Goal: Task Accomplishment & Management: Manage account settings

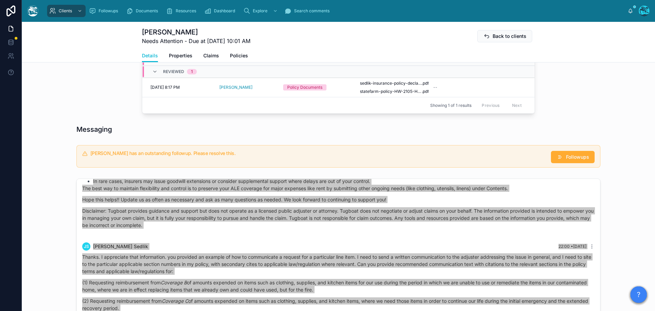
scroll to position [286, 0]
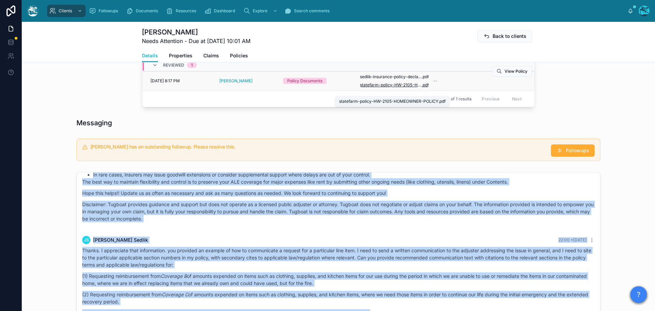
click at [393, 88] on span "statefarm-policy-HW-2105-HOMEOWNER-POLICY" at bounding box center [391, 84] width 62 height 5
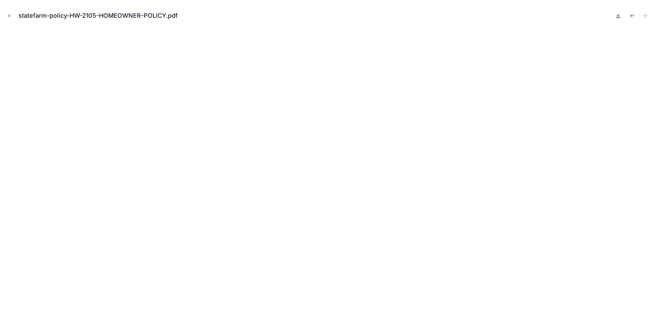
click at [618, 16] on icon at bounding box center [618, 15] width 2 height 1
click at [8, 15] on icon "Close modal" at bounding box center [9, 15] width 5 height 5
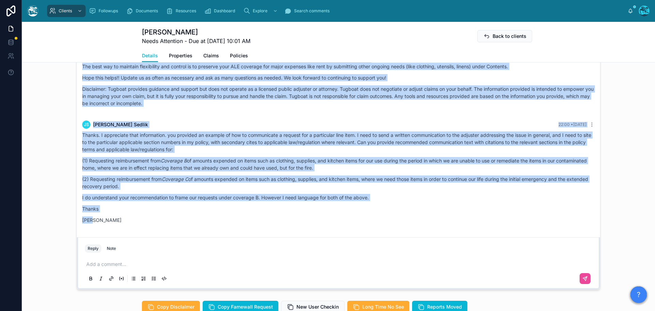
scroll to position [423, 0]
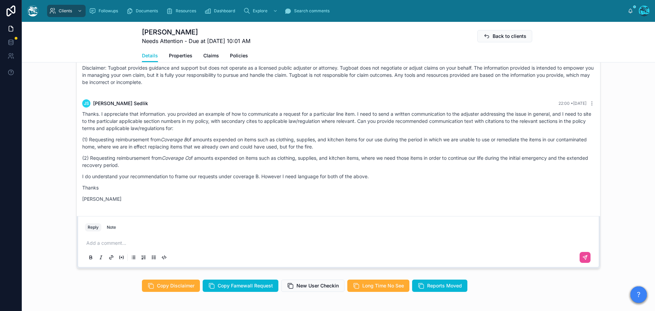
click at [104, 246] on p at bounding box center [339, 243] width 507 height 7
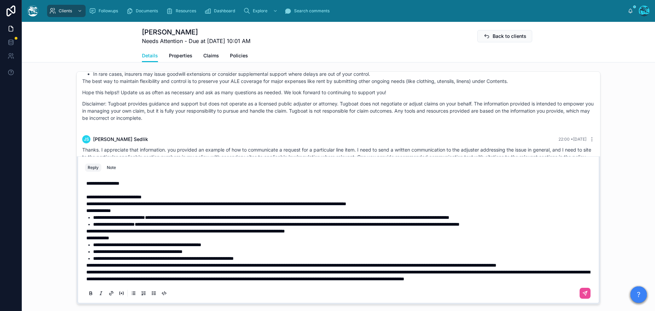
scroll to position [399, 0]
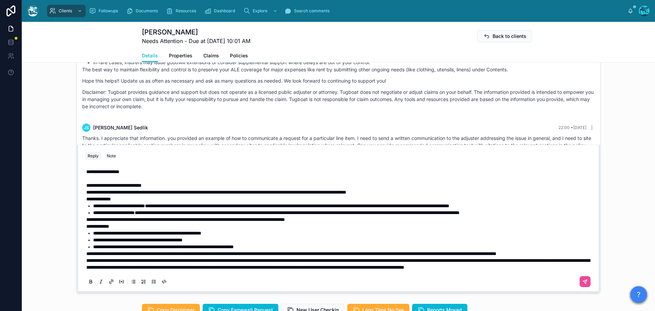
click at [86, 261] on span "**********" at bounding box center [338, 264] width 504 height 12
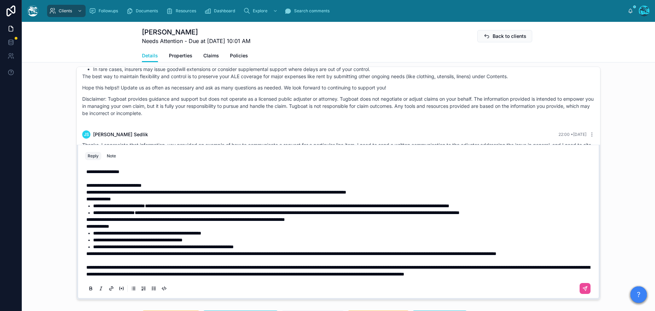
click at [86, 251] on span "**********" at bounding box center [291, 253] width 410 height 5
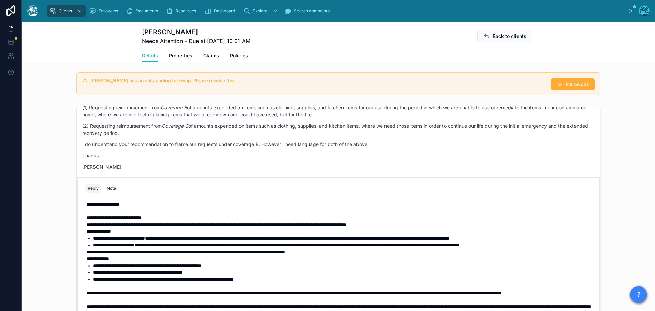
scroll to position [387, 0]
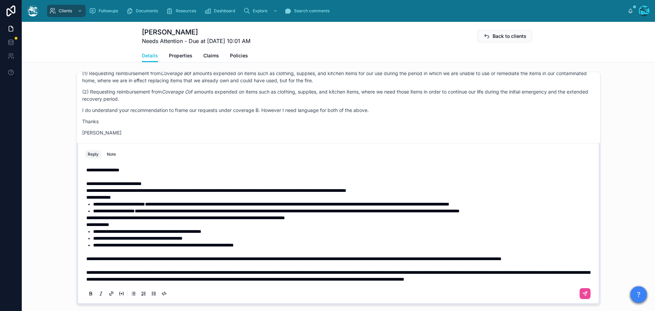
click at [86, 256] on span "**********" at bounding box center [293, 258] width 415 height 5
click at [582, 296] on icon at bounding box center [584, 293] width 5 height 5
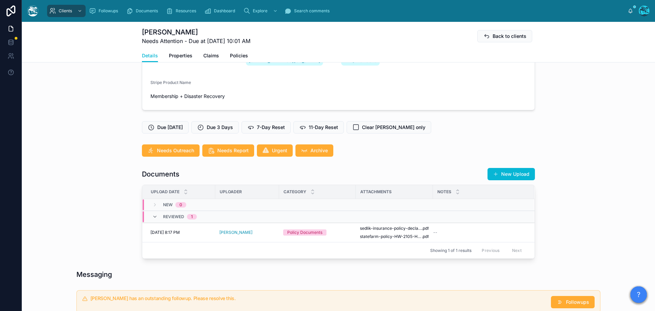
scroll to position [126, 0]
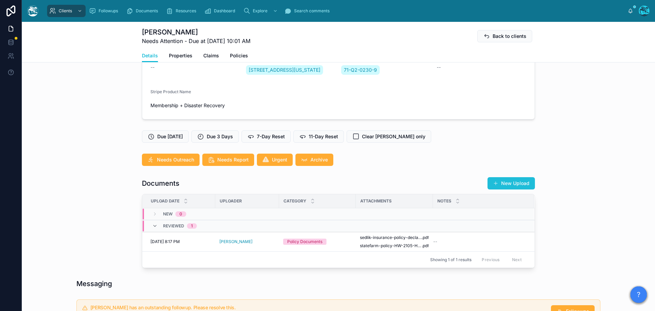
click at [514, 189] on button "New Upload" at bounding box center [511, 183] width 47 height 12
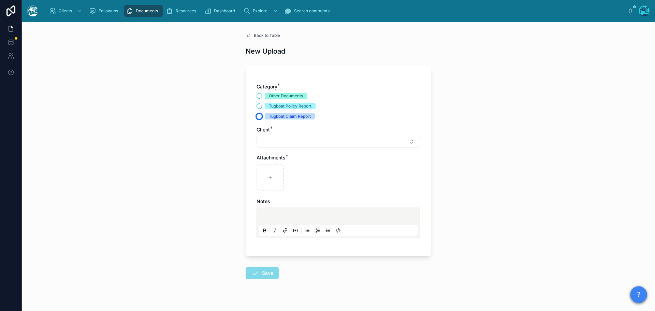
click at [257, 116] on button "Tugboat Claim Report" at bounding box center [259, 116] width 5 height 5
click at [265, 140] on button "Select Button" at bounding box center [339, 142] width 164 height 12
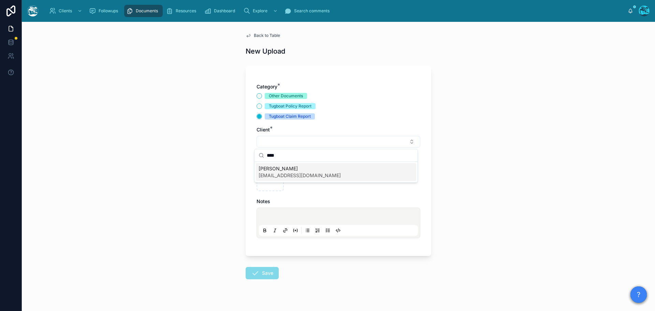
type input "****"
click at [270, 171] on span "[PERSON_NAME]" at bounding box center [300, 168] width 82 height 7
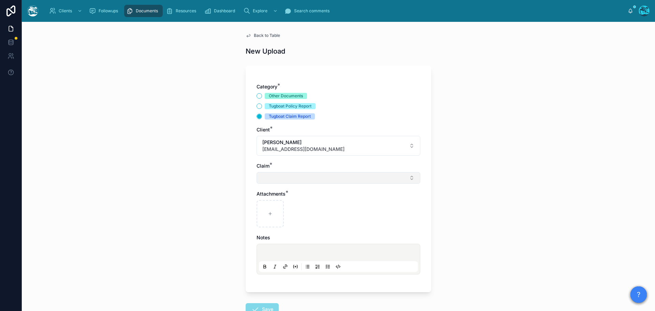
click at [268, 176] on button "Select Button" at bounding box center [339, 178] width 164 height 12
click at [257, 106] on button "Tugboat Policy Report" at bounding box center [259, 105] width 5 height 5
click at [269, 176] on button "Select Button" at bounding box center [339, 178] width 164 height 12
click at [257, 95] on button "Other Documents" at bounding box center [259, 95] width 5 height 5
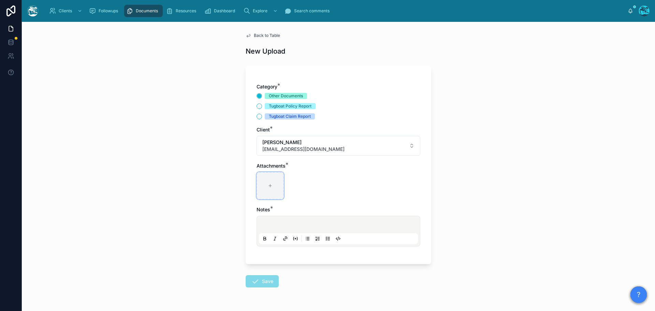
click at [270, 185] on icon at bounding box center [270, 185] width 0 height 3
type input "**********"
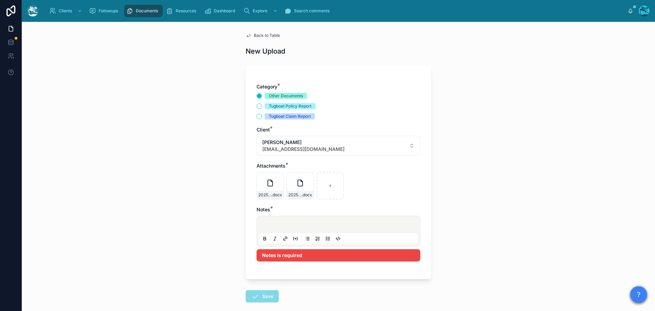
click at [266, 225] on p at bounding box center [339, 225] width 159 height 7
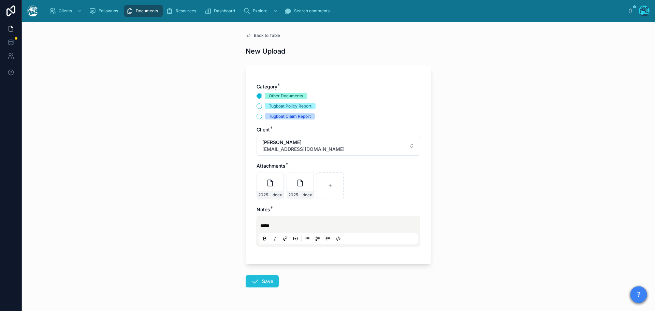
click at [260, 277] on button "Save" at bounding box center [262, 281] width 33 height 12
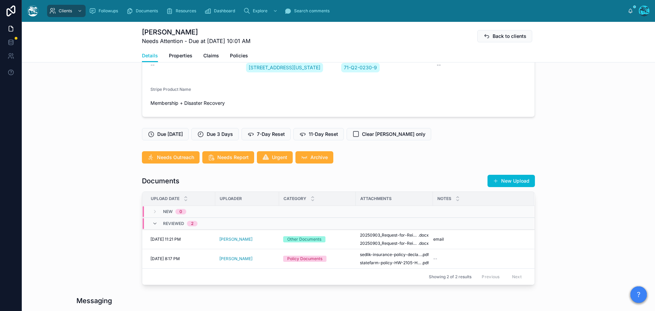
scroll to position [136, 0]
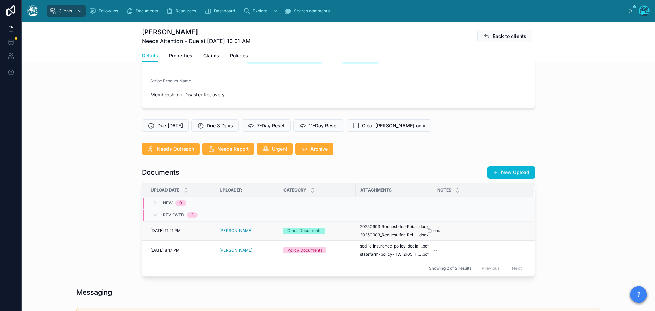
click at [478, 233] on div "email email" at bounding box center [479, 230] width 92 height 5
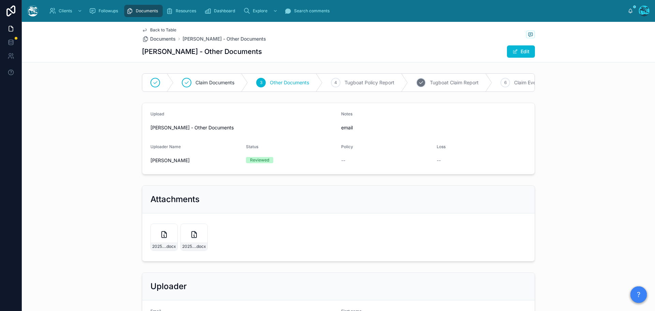
click at [454, 84] on span "Tugboat Claim Report" at bounding box center [454, 82] width 49 height 7
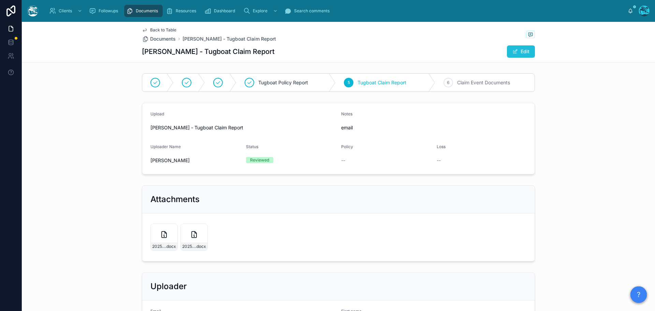
click at [520, 52] on button "Edit" at bounding box center [521, 51] width 28 height 12
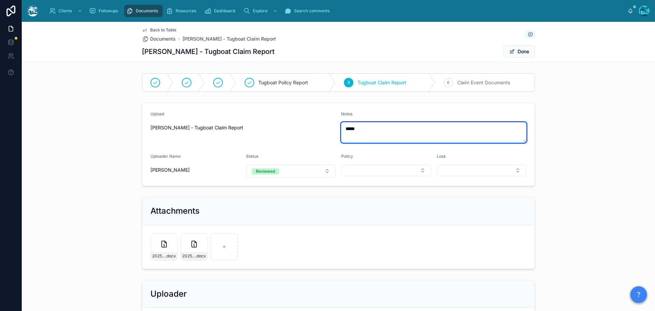
drag, startPoint x: 358, startPoint y: 128, endPoint x: 335, endPoint y: 129, distance: 22.9
click at [335, 129] on form "Upload [PERSON_NAME] Claim Report Notes ***** Uploader Name [PERSON_NAME] Statu…" at bounding box center [338, 144] width 392 height 83
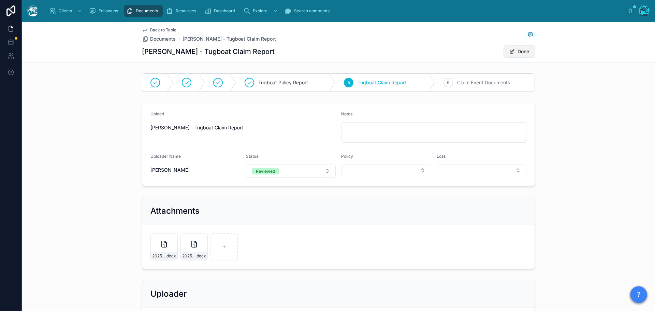
click at [514, 53] on button "Done" at bounding box center [519, 51] width 31 height 12
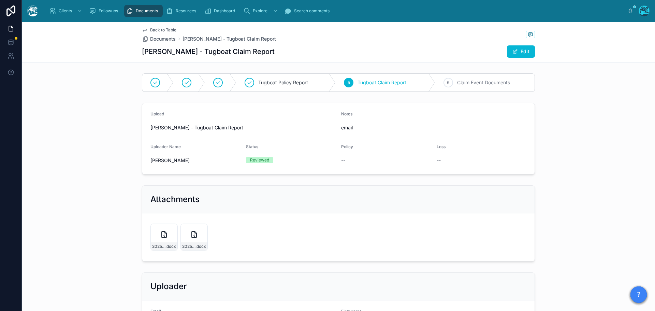
click at [156, 28] on span "Back to Table" at bounding box center [163, 29] width 26 height 5
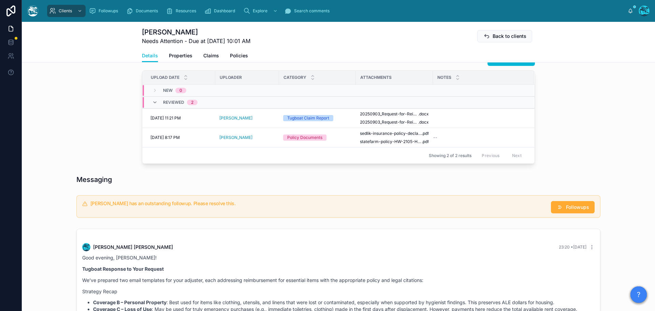
scroll to position [237, 0]
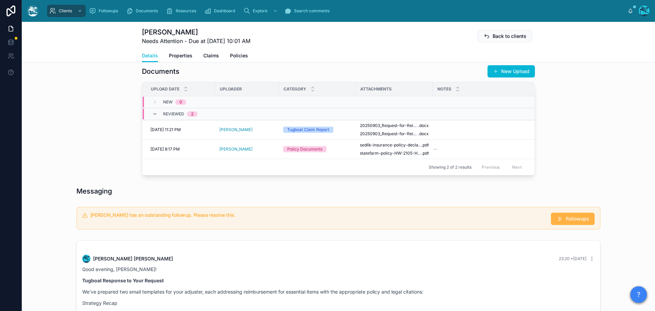
click at [560, 222] on icon at bounding box center [560, 218] width 7 height 7
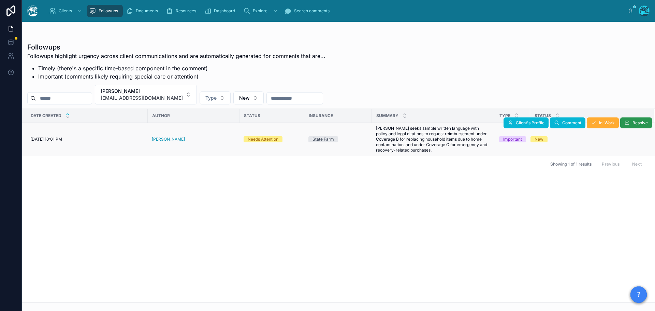
click at [636, 124] on span "Resolve" at bounding box center [640, 122] width 15 height 5
click at [189, 95] on button "[PERSON_NAME] [EMAIL_ADDRESS][DOMAIN_NAME]" at bounding box center [146, 95] width 102 height 20
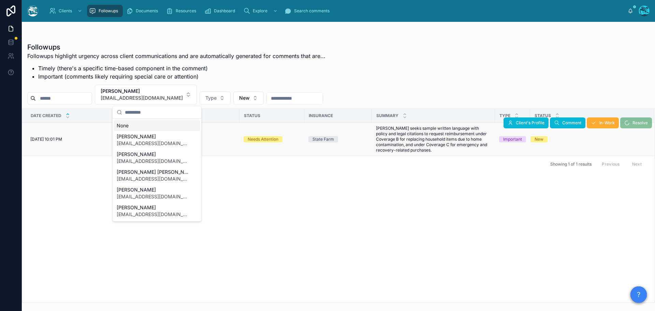
click at [125, 126] on div "None" at bounding box center [157, 125] width 86 height 11
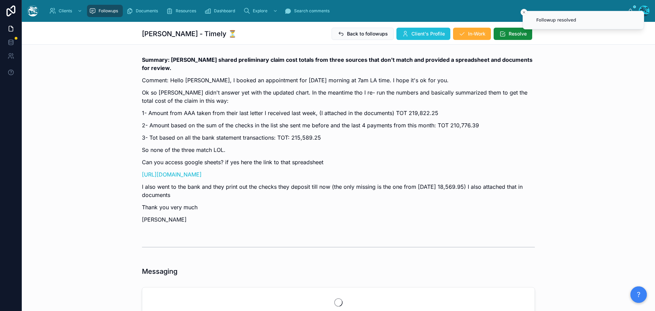
scroll to position [3164, 0]
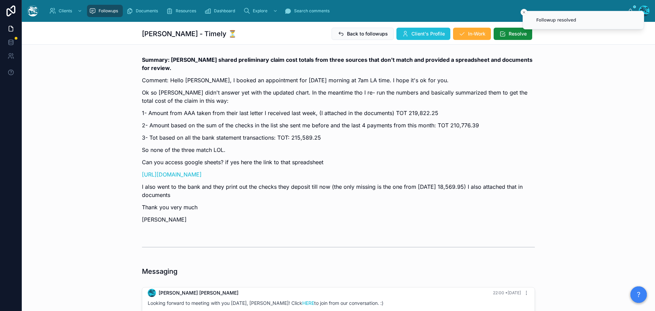
click at [422, 31] on span "Client's Profile" at bounding box center [428, 33] width 33 height 7
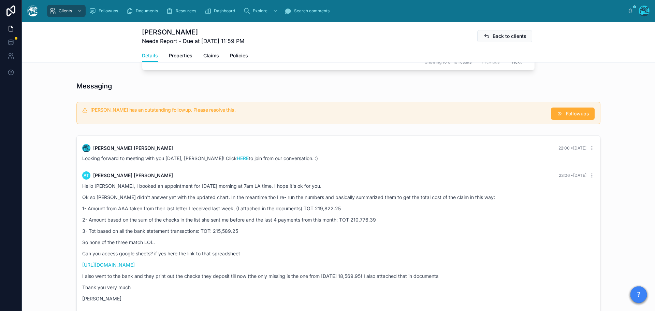
scroll to position [444, 0]
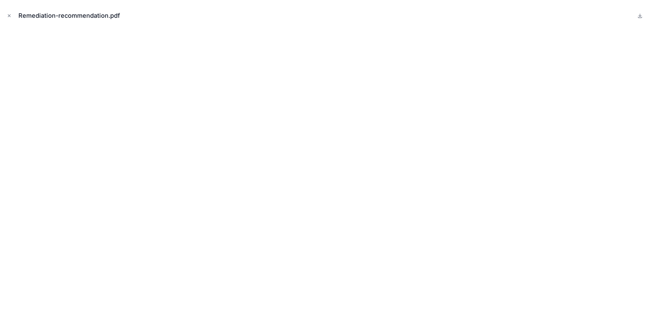
scroll to position [136, 0]
click at [640, 15] on icon at bounding box center [640, 15] width 0 height 3
click at [9, 15] on icon "Close modal" at bounding box center [9, 15] width 5 height 5
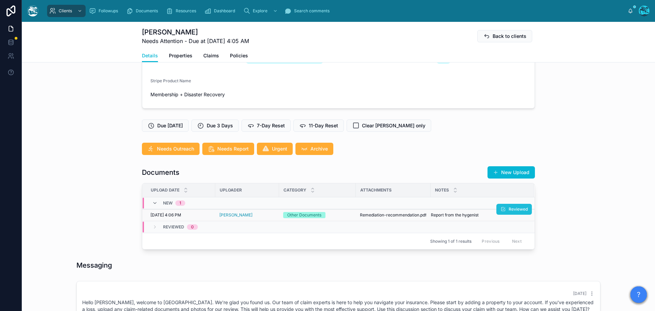
click at [511, 212] on span "Reviewed" at bounding box center [518, 208] width 19 height 5
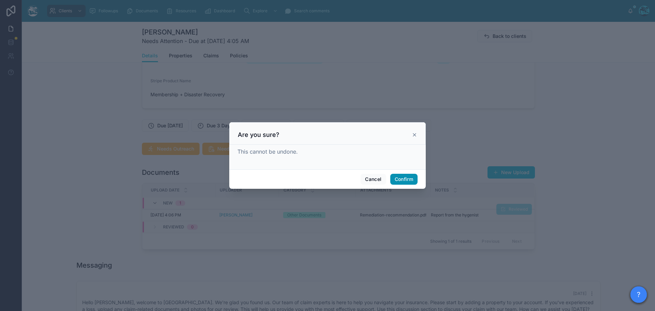
click at [403, 178] on button "Confirm" at bounding box center [403, 179] width 27 height 11
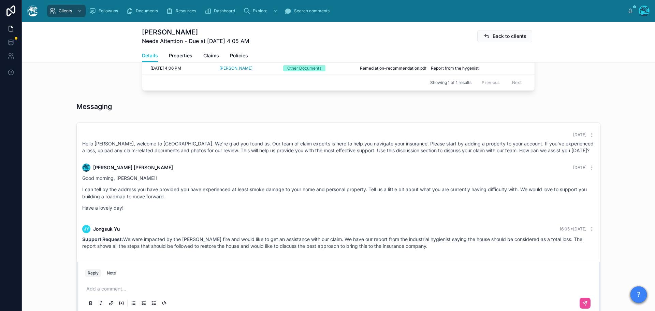
scroll to position [307, 0]
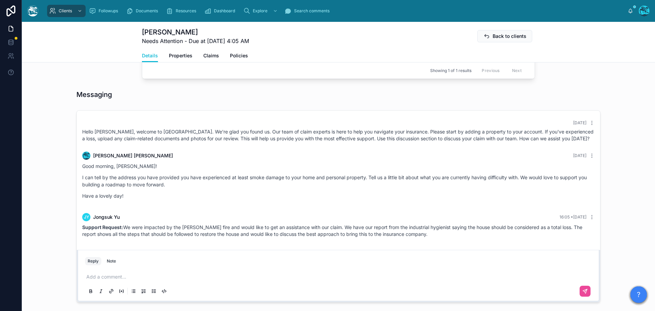
click at [106, 277] on div "Add a comment..." at bounding box center [338, 283] width 507 height 29
click at [105, 280] on p at bounding box center [339, 276] width 507 height 7
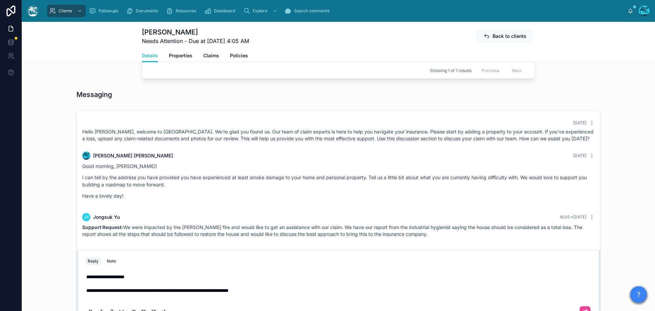
scroll to position [310, 0]
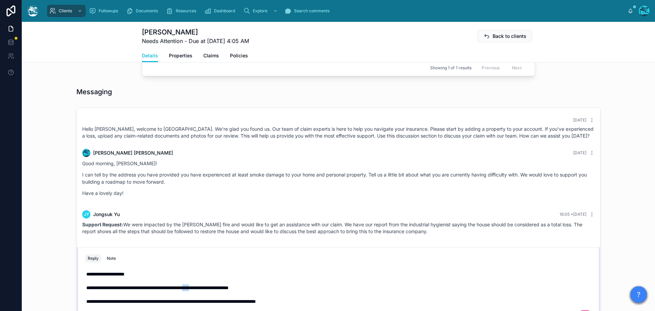
drag, startPoint x: 213, startPoint y: 295, endPoint x: 223, endPoint y: 295, distance: 10.6
click at [223, 290] on span "**********" at bounding box center [157, 287] width 142 height 5
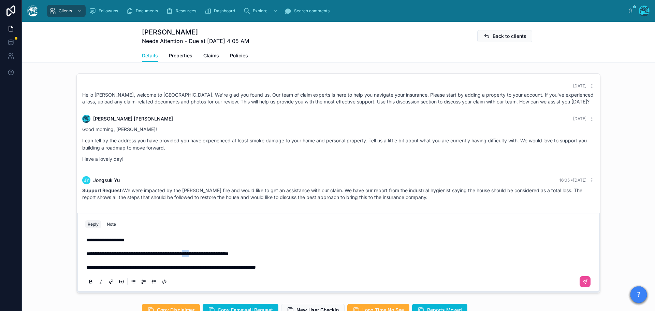
click at [109, 284] on icon at bounding box center [111, 281] width 5 height 5
click at [152, 250] on input at bounding box center [157, 250] width 55 height 7
type input "**********"
click at [292, 263] on p "**********" at bounding box center [339, 260] width 507 height 20
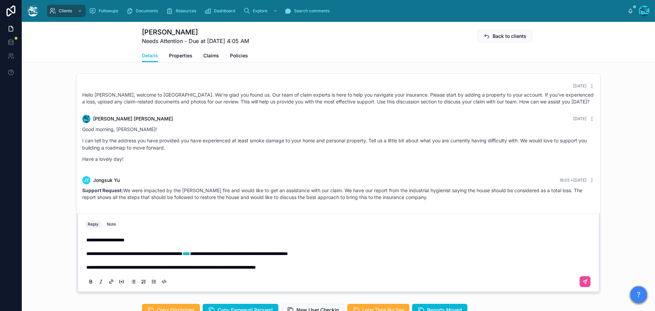
click at [322, 271] on p "**********" at bounding box center [339, 260] width 507 height 20
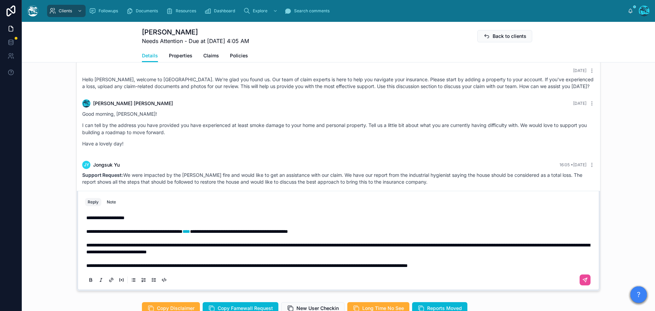
scroll to position [371, 0]
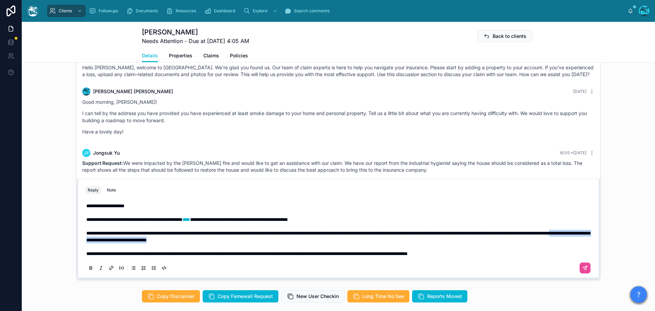
drag, startPoint x: 324, startPoint y: 246, endPoint x: 191, endPoint y: 247, distance: 133.4
click at [191, 247] on p "**********" at bounding box center [339, 236] width 507 height 41
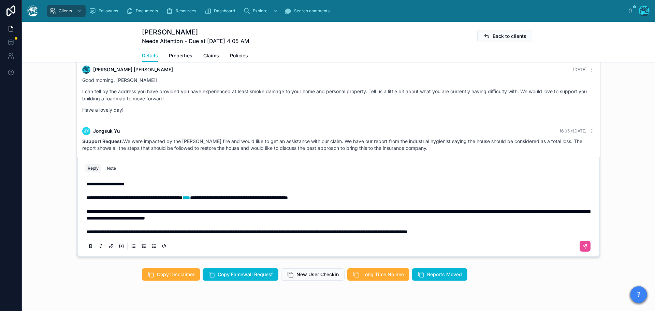
scroll to position [405, 0]
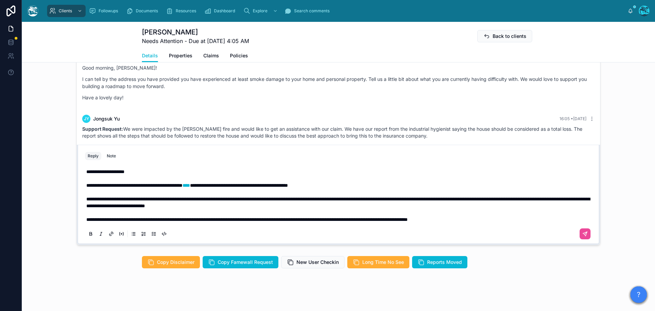
click at [505, 223] on p "**********" at bounding box center [339, 202] width 507 height 41
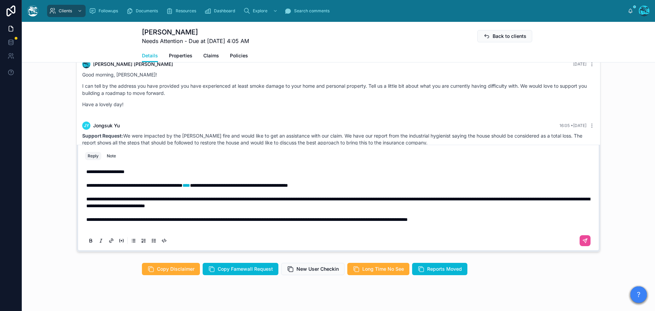
scroll to position [392, 0]
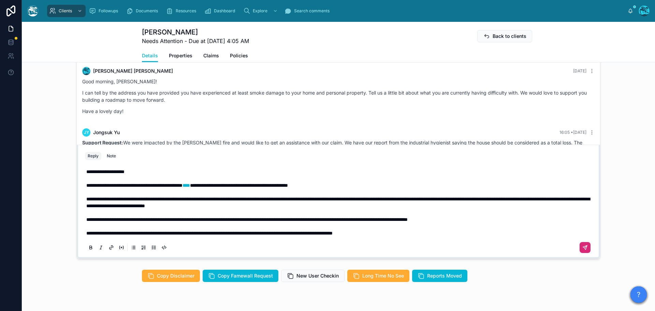
click at [583, 249] on icon at bounding box center [585, 247] width 4 height 4
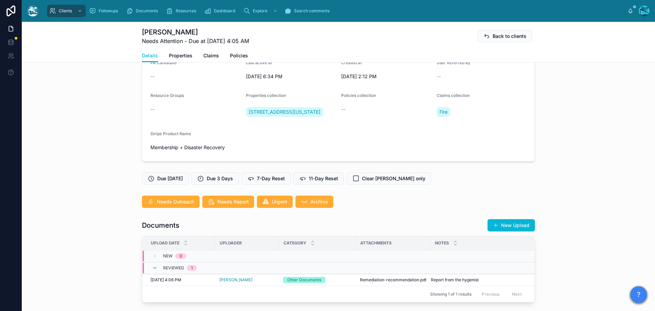
scroll to position [51, 0]
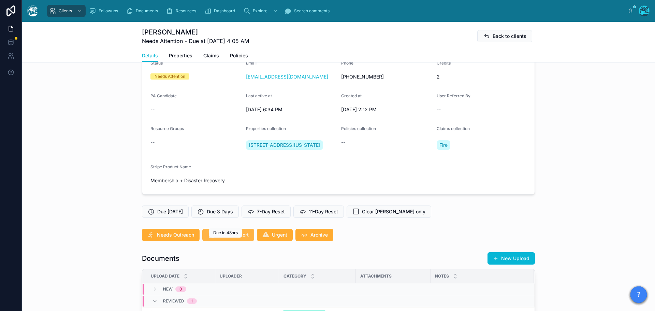
click at [217, 238] on span "Needs Report" at bounding box center [232, 234] width 31 height 7
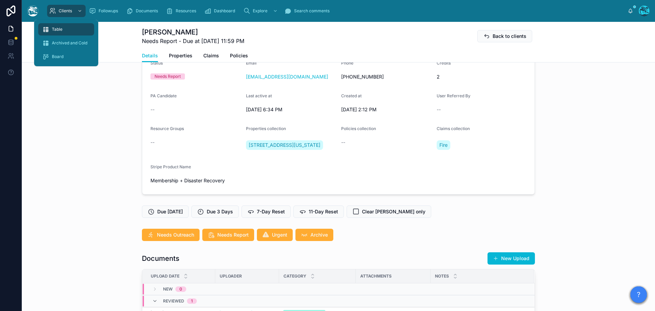
click at [55, 32] on div "Table" at bounding box center [66, 29] width 48 height 11
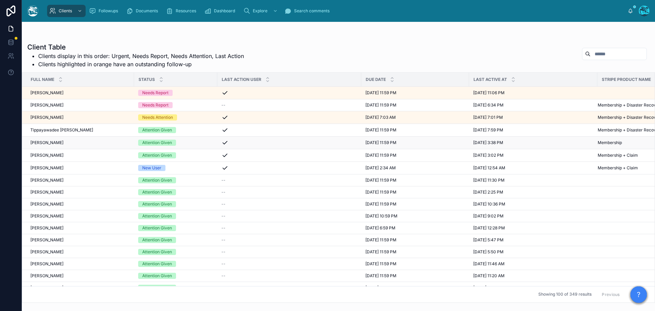
click at [187, 142] on div "Attention Given" at bounding box center [175, 143] width 75 height 6
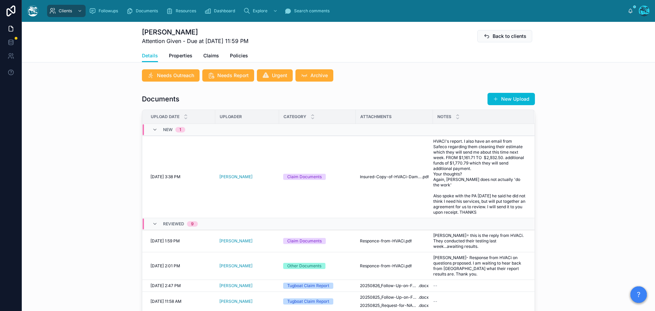
scroll to position [239, 0]
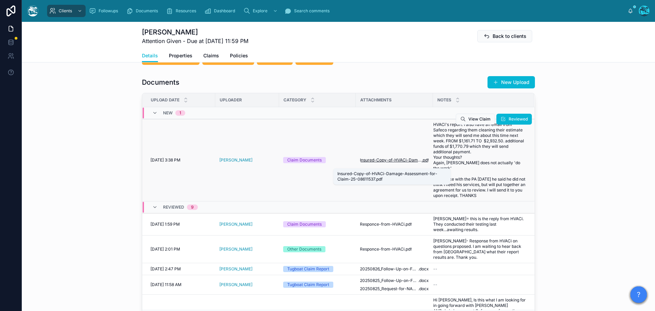
click at [385, 163] on span "Insured-Copy-of-HVACi-Damage-Assessment-for-Claim-25-08611537" at bounding box center [391, 159] width 62 height 5
